Goal: Book appointment/travel/reservation

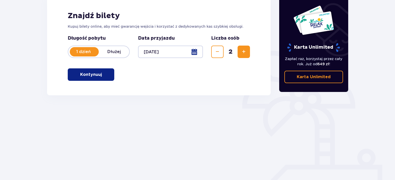
click at [99, 79] on button "Kontynuuj" at bounding box center [91, 74] width 47 height 12
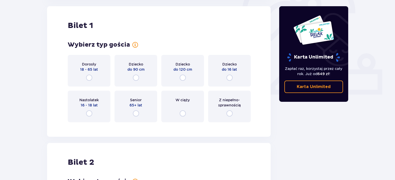
scroll to position [187, 0]
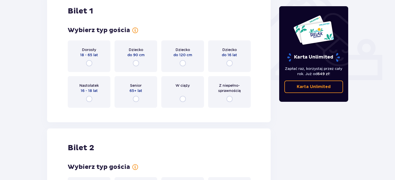
click at [90, 62] on input "radio" at bounding box center [89, 63] width 6 height 6
radio input "true"
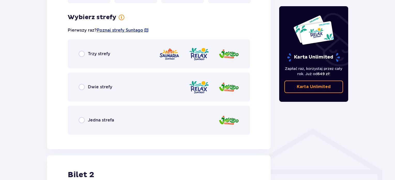
scroll to position [299, 0]
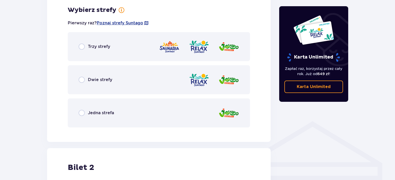
click at [84, 46] on input "radio" at bounding box center [82, 46] width 6 height 6
radio input "true"
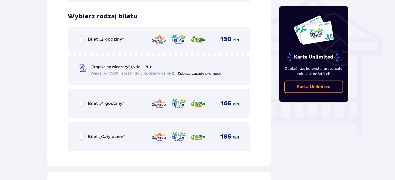
scroll to position [431, 0]
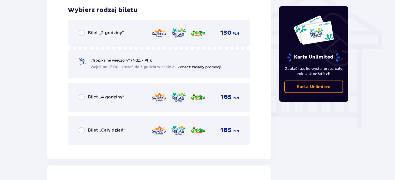
click at [80, 132] on input "radio" at bounding box center [82, 130] width 6 height 6
radio input "true"
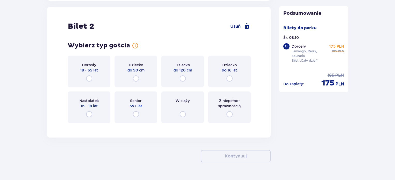
scroll to position [590, 0]
click at [88, 77] on input "radio" at bounding box center [89, 78] width 6 height 6
radio input "true"
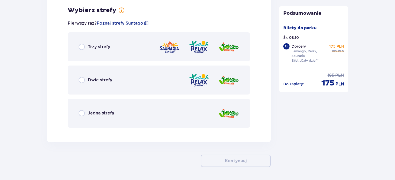
scroll to position [717, 0]
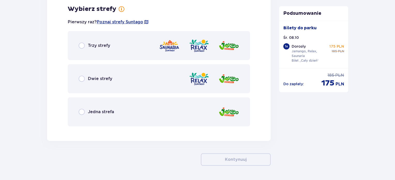
click at [82, 45] on input "radio" at bounding box center [82, 45] width 6 height 6
radio input "true"
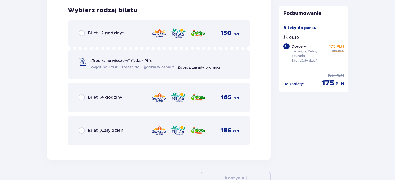
scroll to position [849, 0]
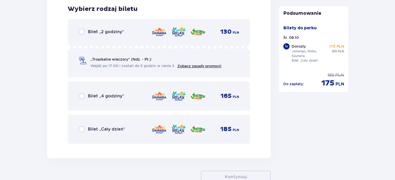
click at [83, 130] on input "radio" at bounding box center [82, 129] width 6 height 6
radio input "true"
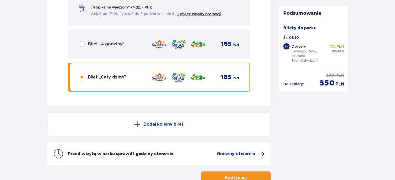
scroll to position [935, 0]
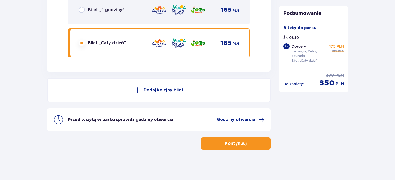
click at [233, 145] on p "Kontynuuj" at bounding box center [236, 144] width 22 height 6
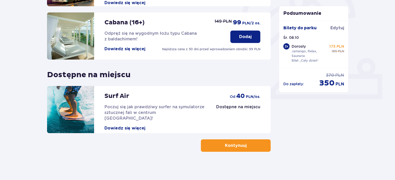
scroll to position [171, 0]
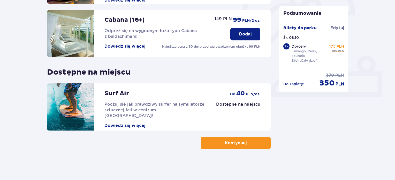
click at [233, 138] on button "Kontynuuj" at bounding box center [236, 143] width 70 height 12
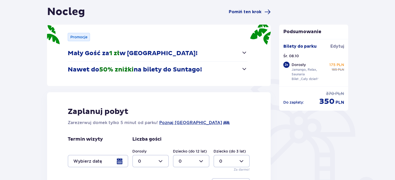
scroll to position [52, 0]
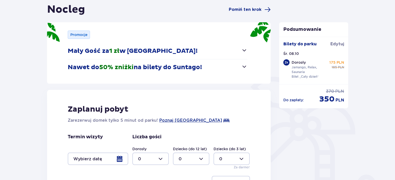
click at [247, 69] on span "button" at bounding box center [244, 66] width 6 height 6
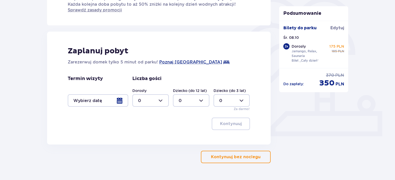
scroll to position [145, 0]
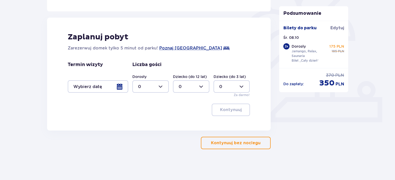
click at [231, 146] on button "Kontynuuj bez noclegu" at bounding box center [236, 143] width 70 height 12
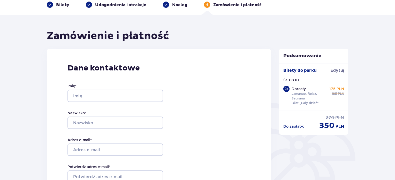
scroll to position [26, 0]
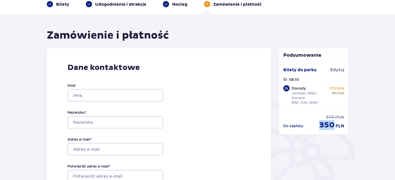
drag, startPoint x: 321, startPoint y: 123, endPoint x: 333, endPoint y: 124, distance: 11.7
click at [333, 124] on span "350" at bounding box center [327, 125] width 15 height 10
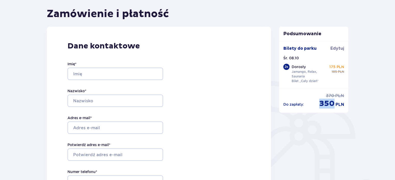
scroll to position [104, 0]
